Goal: Find specific page/section: Find specific page/section

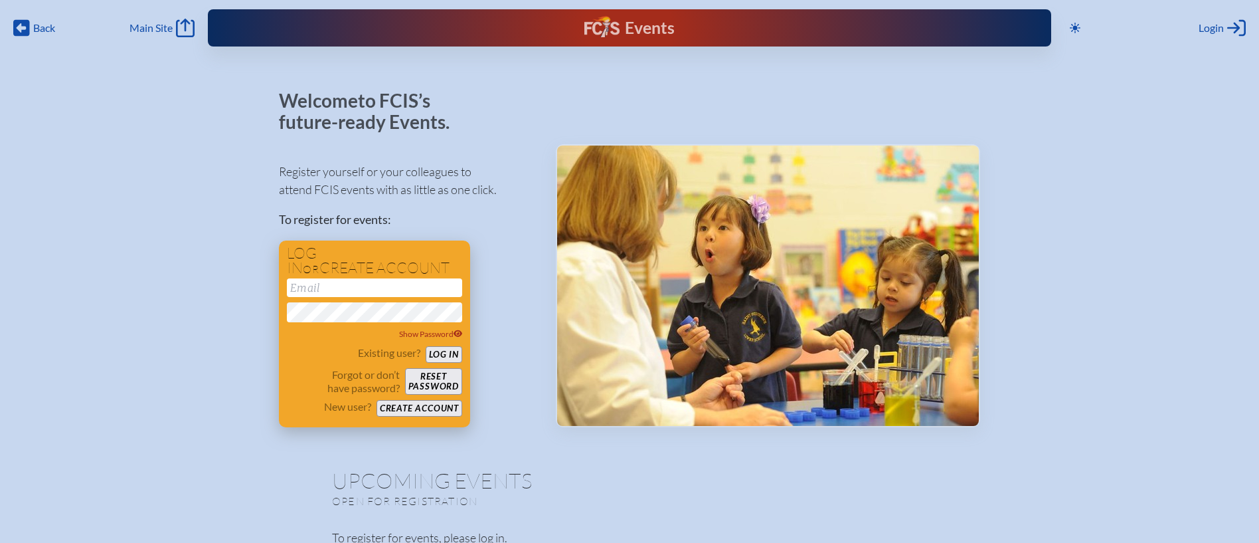
type input "[EMAIL_ADDRESS][DOMAIN_NAME]"
click at [449, 357] on button "Log in" at bounding box center [444, 354] width 37 height 17
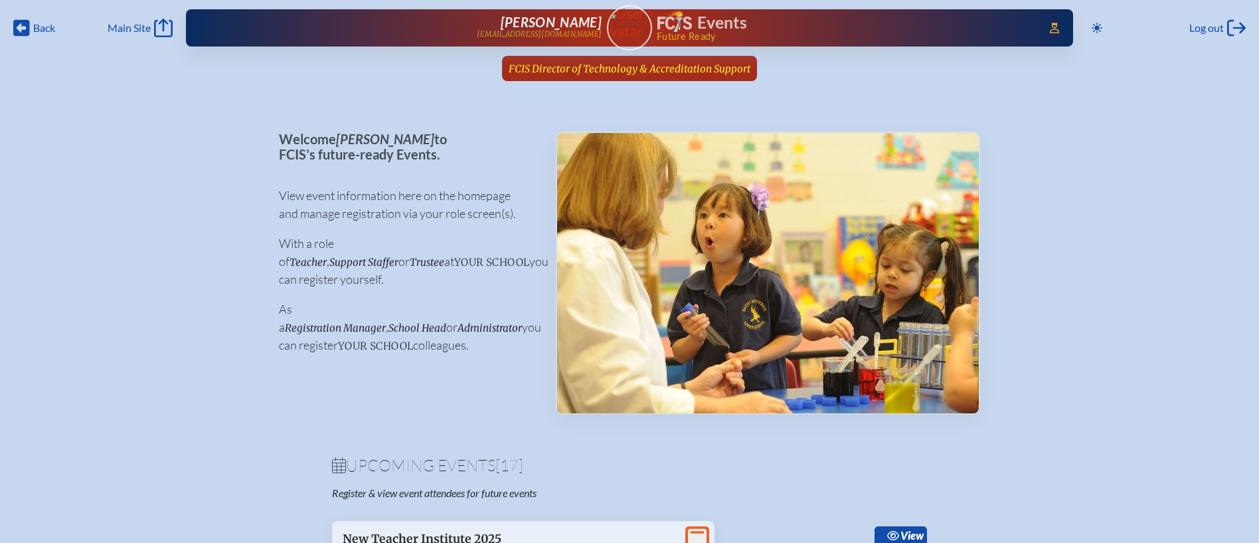
click at [584, 66] on span "FCIS Director of Technology & Accreditation Support" at bounding box center [630, 68] width 242 height 13
